Goal: Find specific page/section

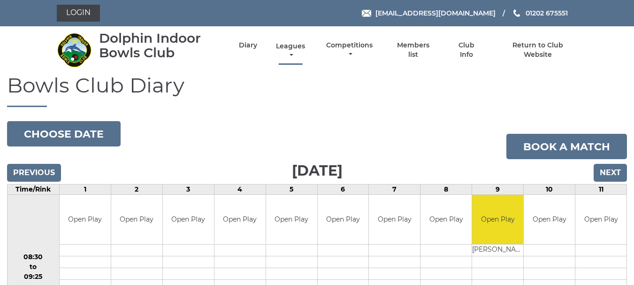
click at [289, 48] on link "Leagues" at bounding box center [291, 51] width 34 height 18
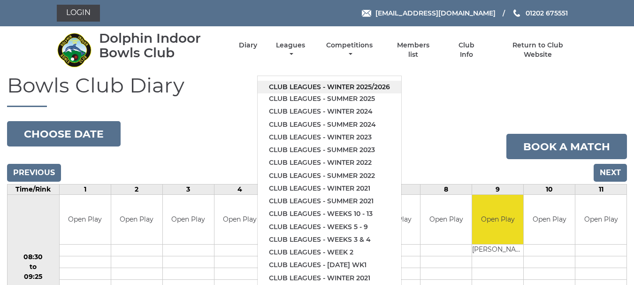
click at [311, 86] on link "Club leagues - Winter 2025/2026" at bounding box center [330, 87] width 144 height 13
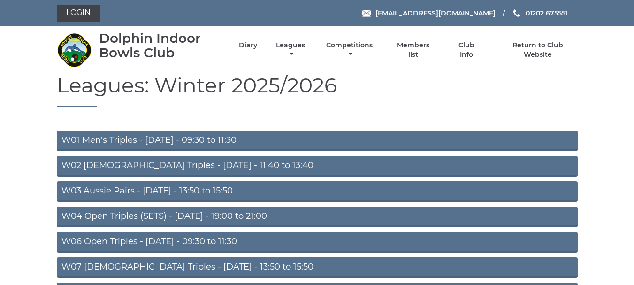
click at [155, 141] on link "W01 Men's Triples - Monday - 09:30 to 11:30" at bounding box center [317, 141] width 521 height 21
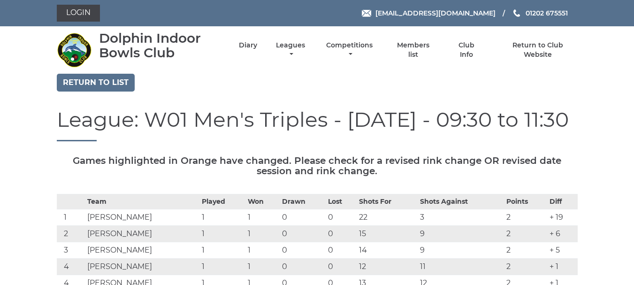
click at [86, 92] on link "Return to list" at bounding box center [96, 83] width 78 height 18
